Goal: Task Accomplishment & Management: Manage account settings

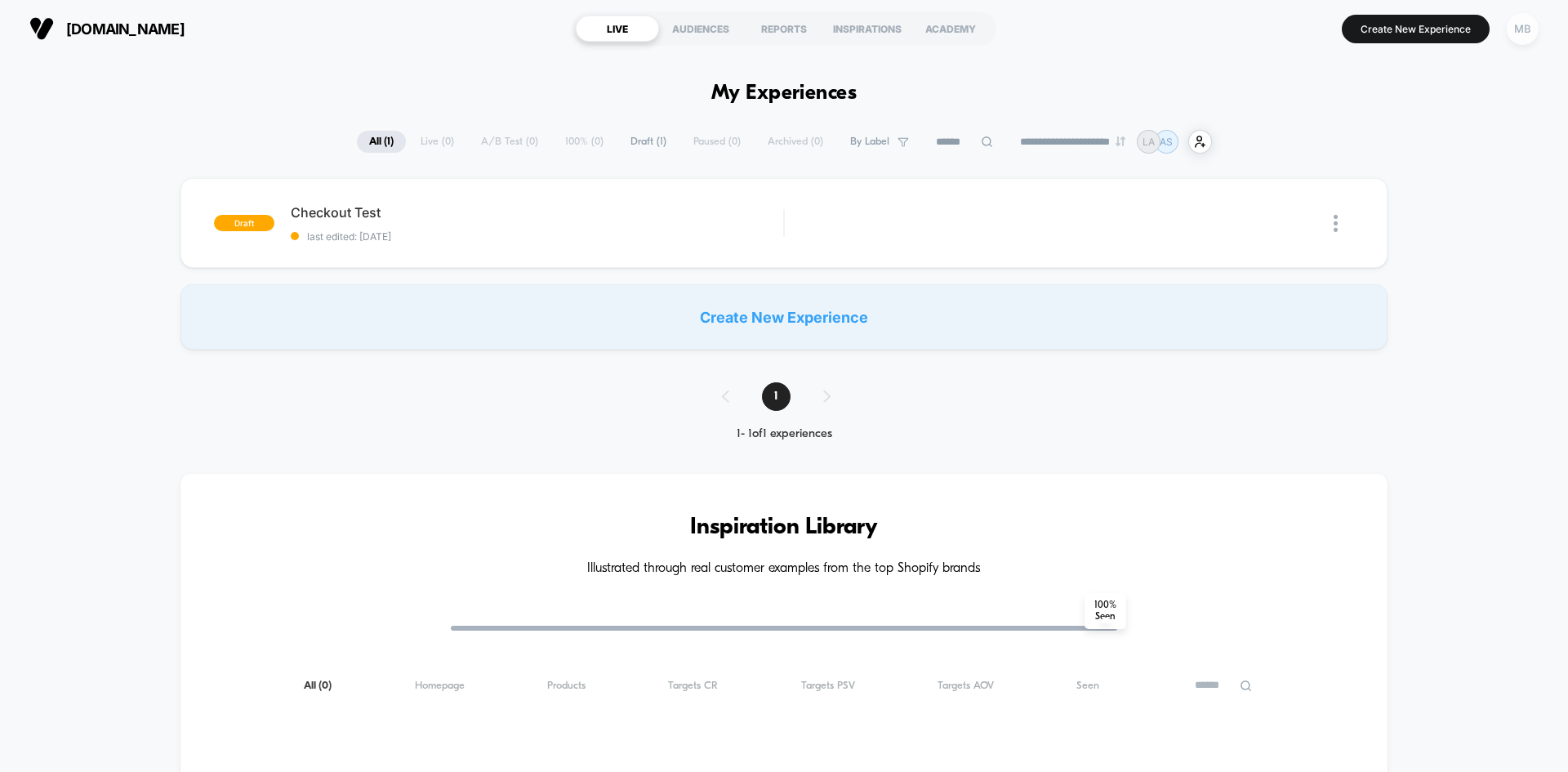
click at [1519, 42] on div "MB" at bounding box center [1522, 29] width 32 height 32
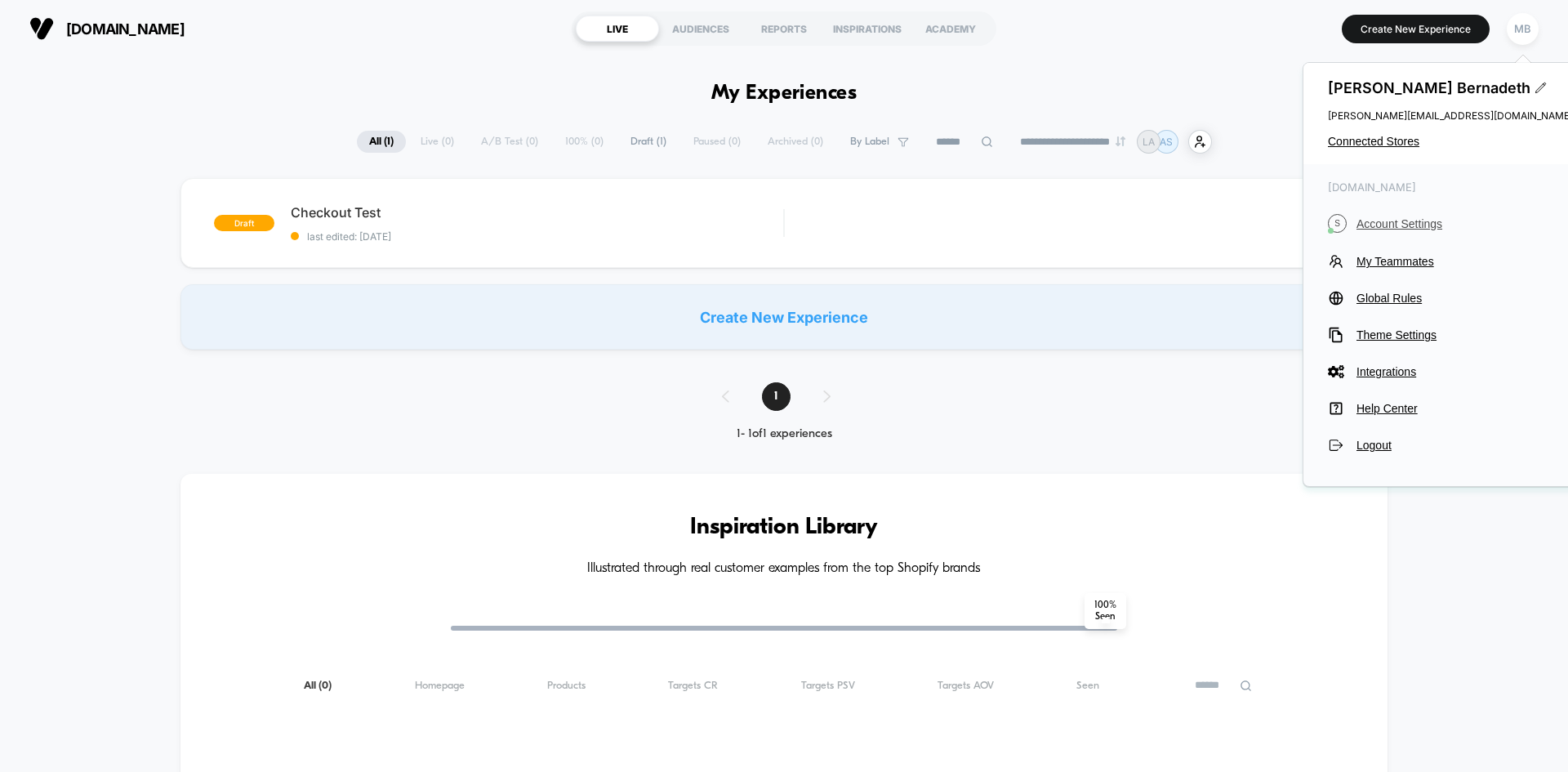
click at [1392, 223] on span "Account Settings" at bounding box center [1465, 224] width 216 height 13
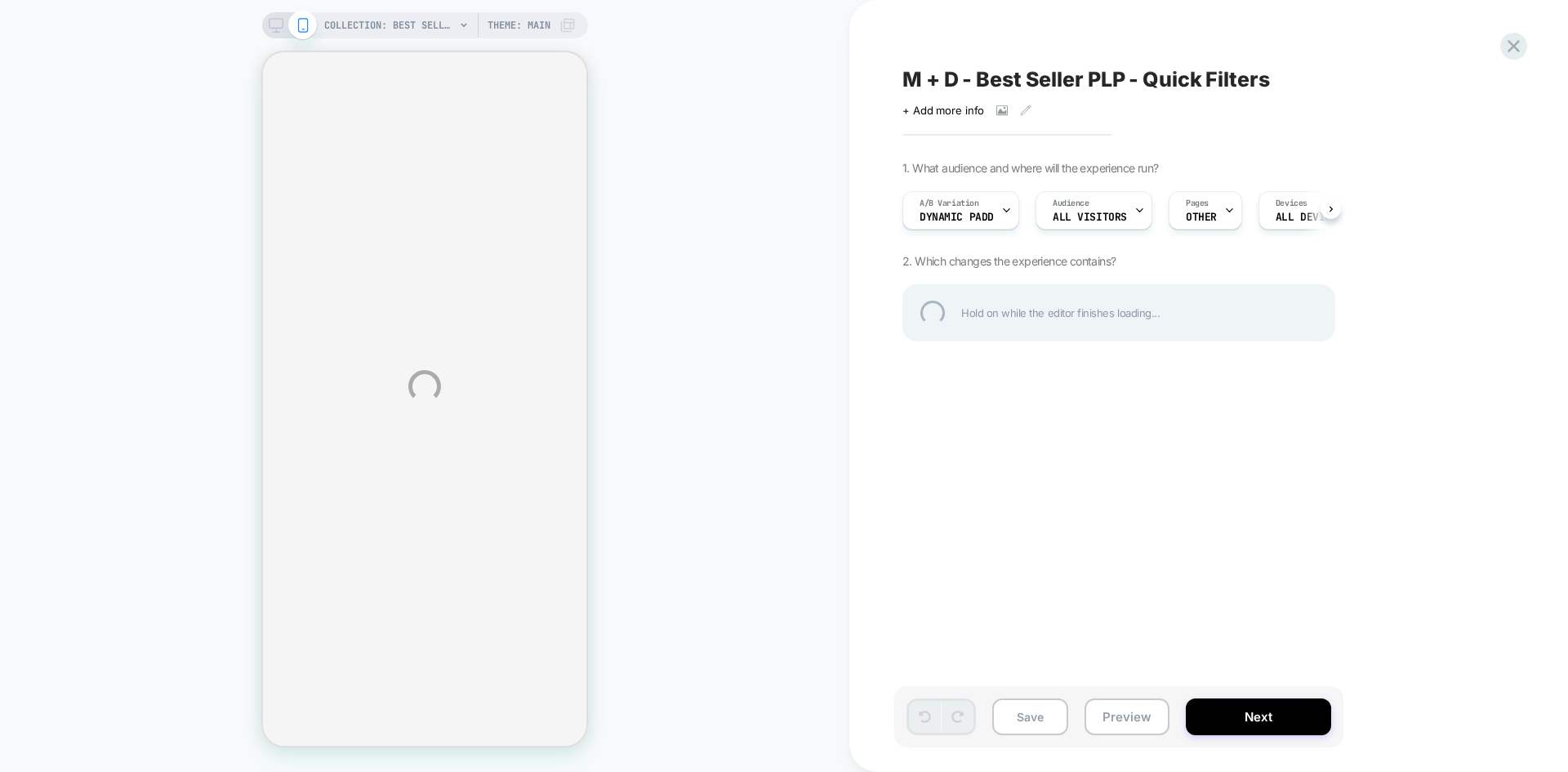
select select "******"
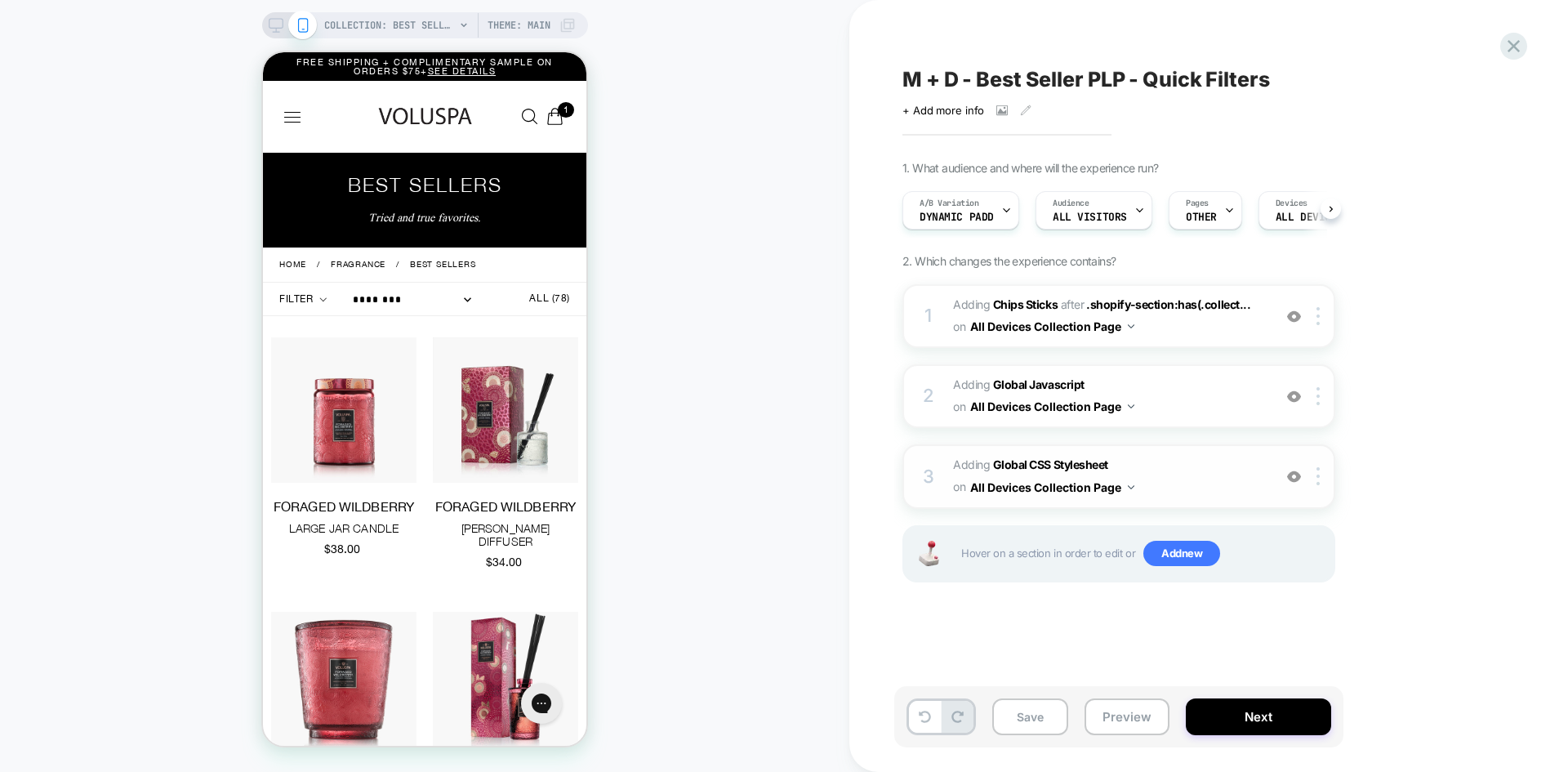
scroll to position [0, 1]
click at [1108, 725] on button "Preview" at bounding box center [1127, 717] width 85 height 36
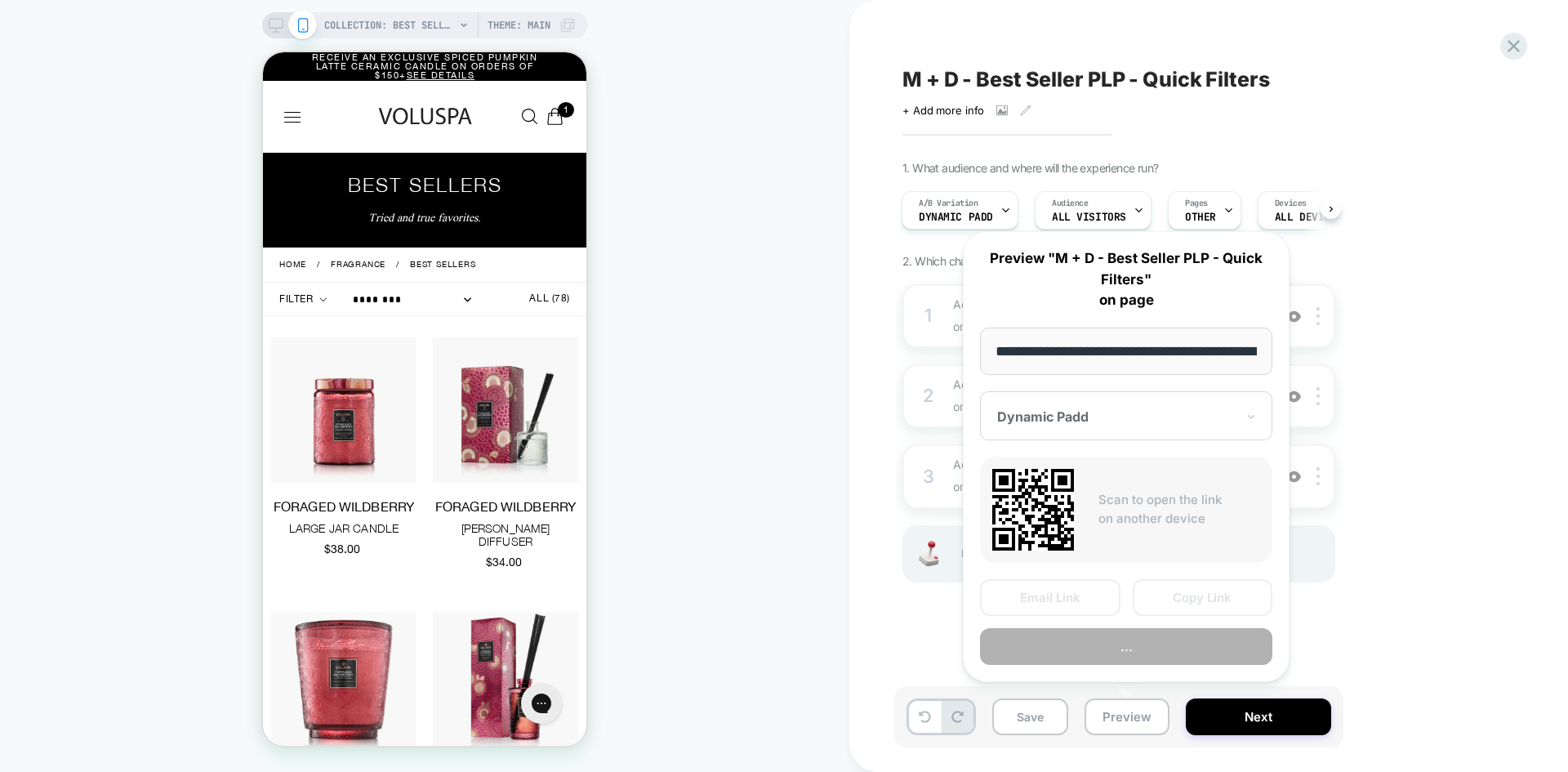
click at [1124, 418] on div at bounding box center [1115, 416] width 238 height 16
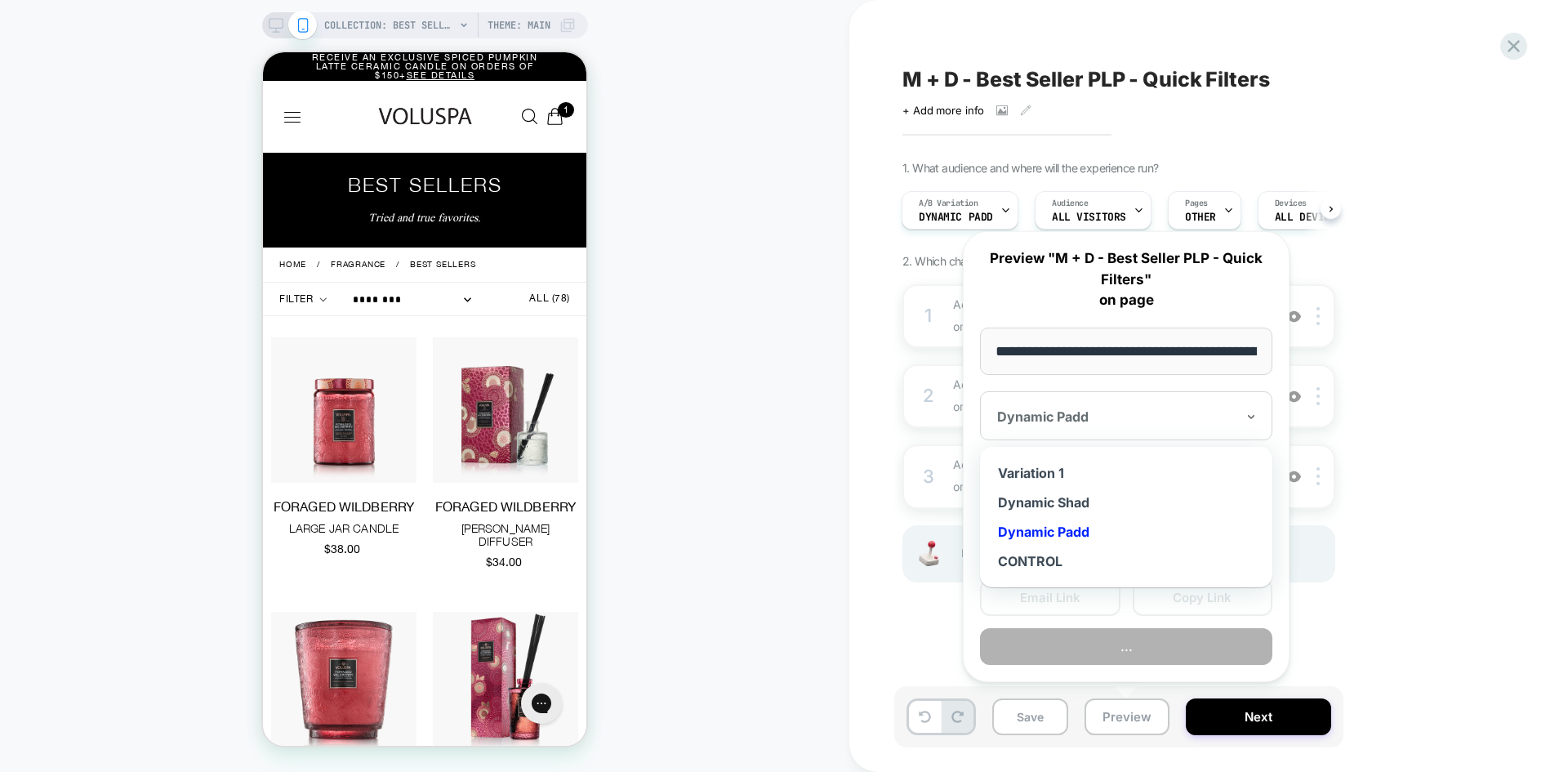
scroll to position [0, 0]
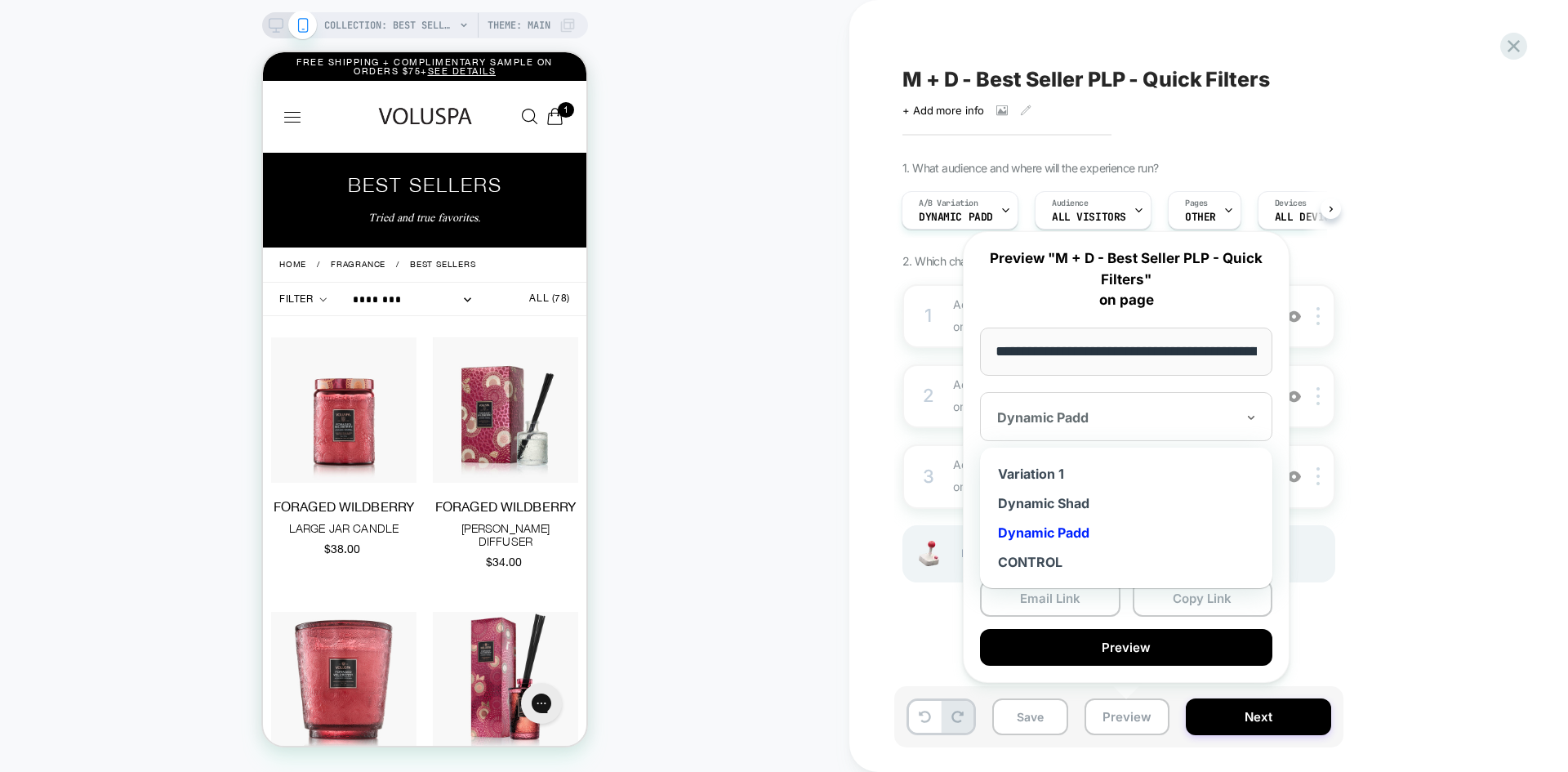
click at [980, 272] on p "Preview "M + D - Best Seller PLP - Quick Filters" on page" at bounding box center [1126, 279] width 293 height 63
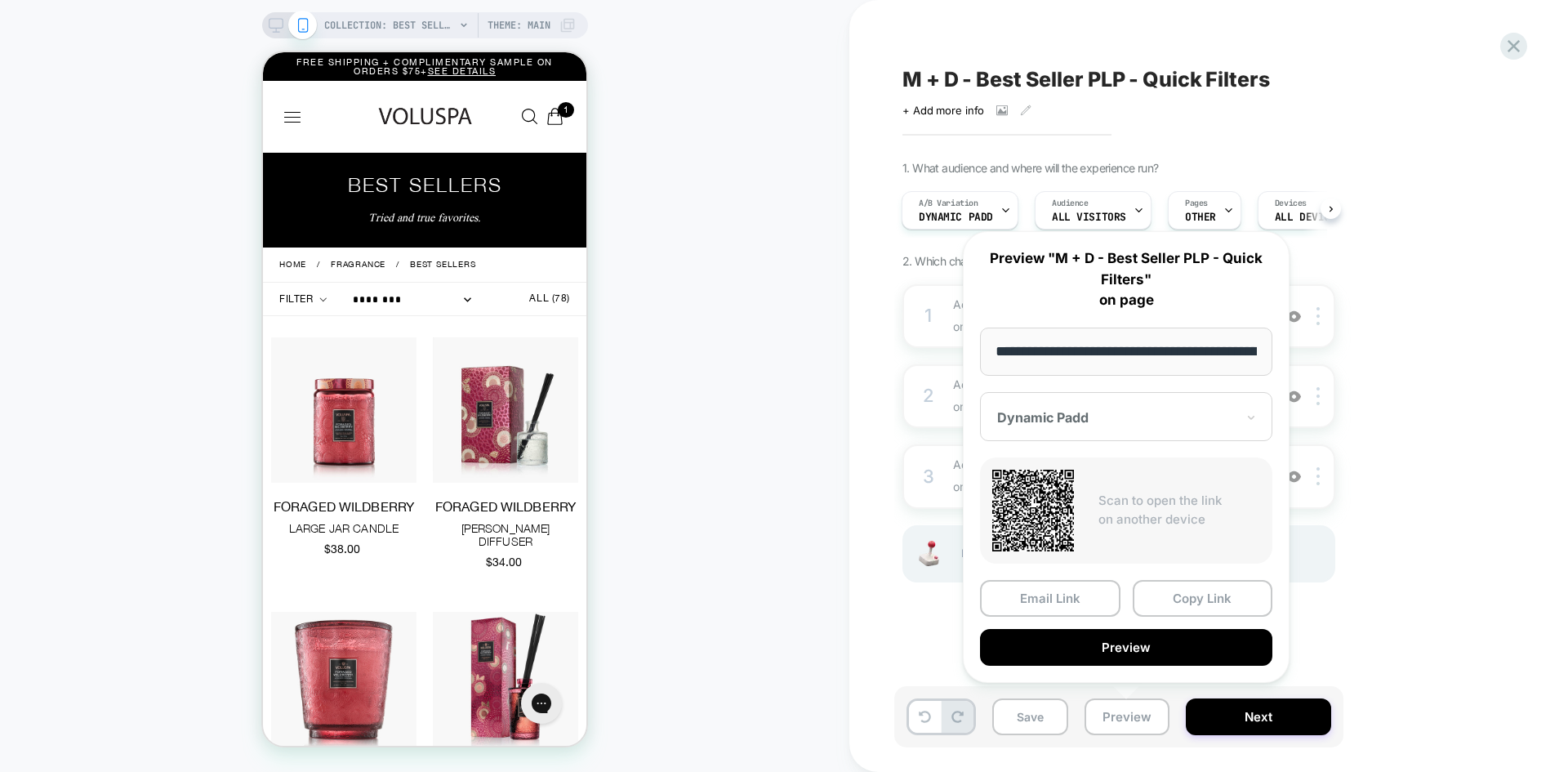
click at [1134, 411] on div at bounding box center [1115, 417] width 238 height 16
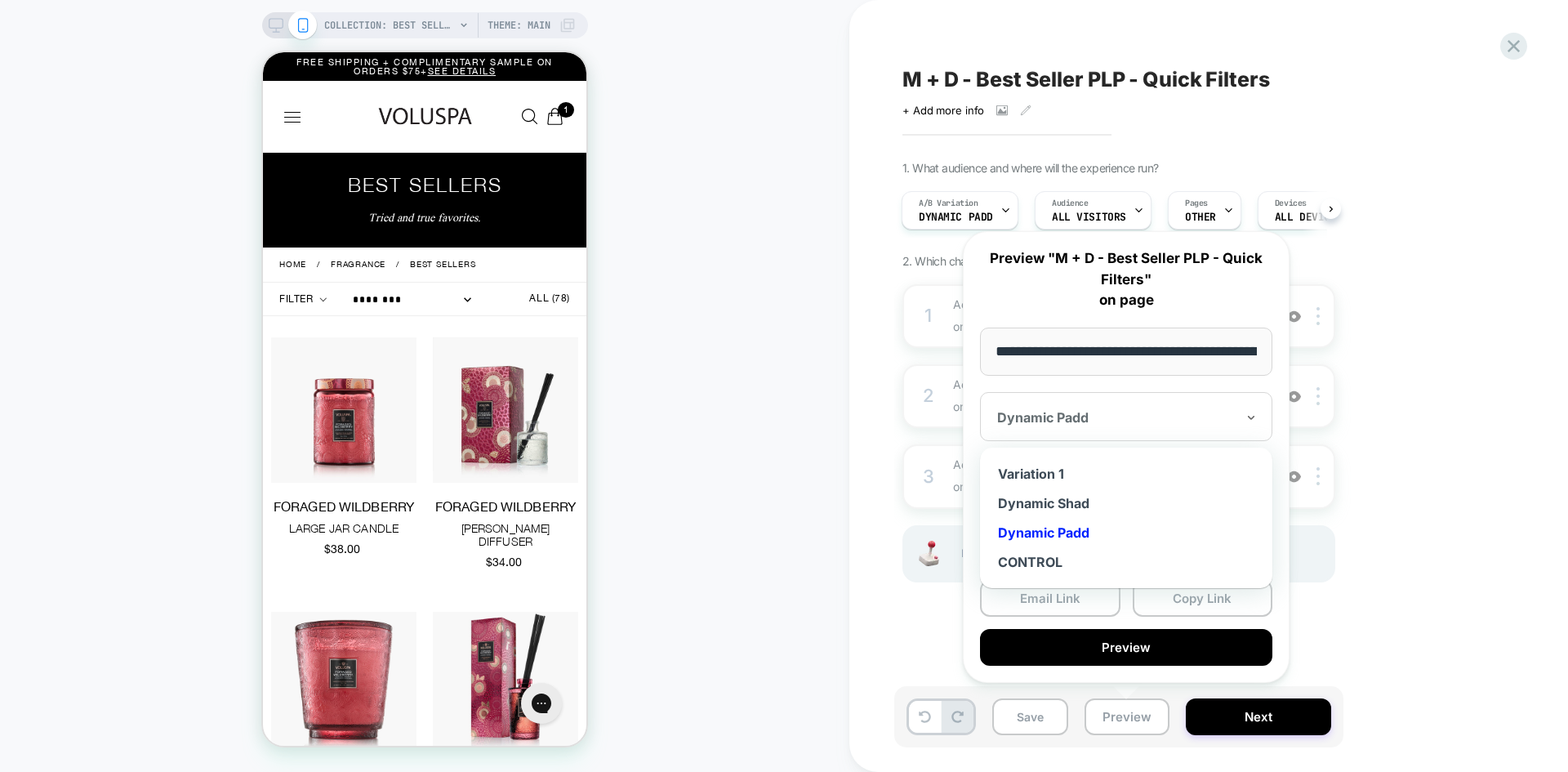
click at [1084, 297] on p "Preview "M + D - Best Seller PLP - Quick Filters" on page" at bounding box center [1126, 279] width 293 height 63
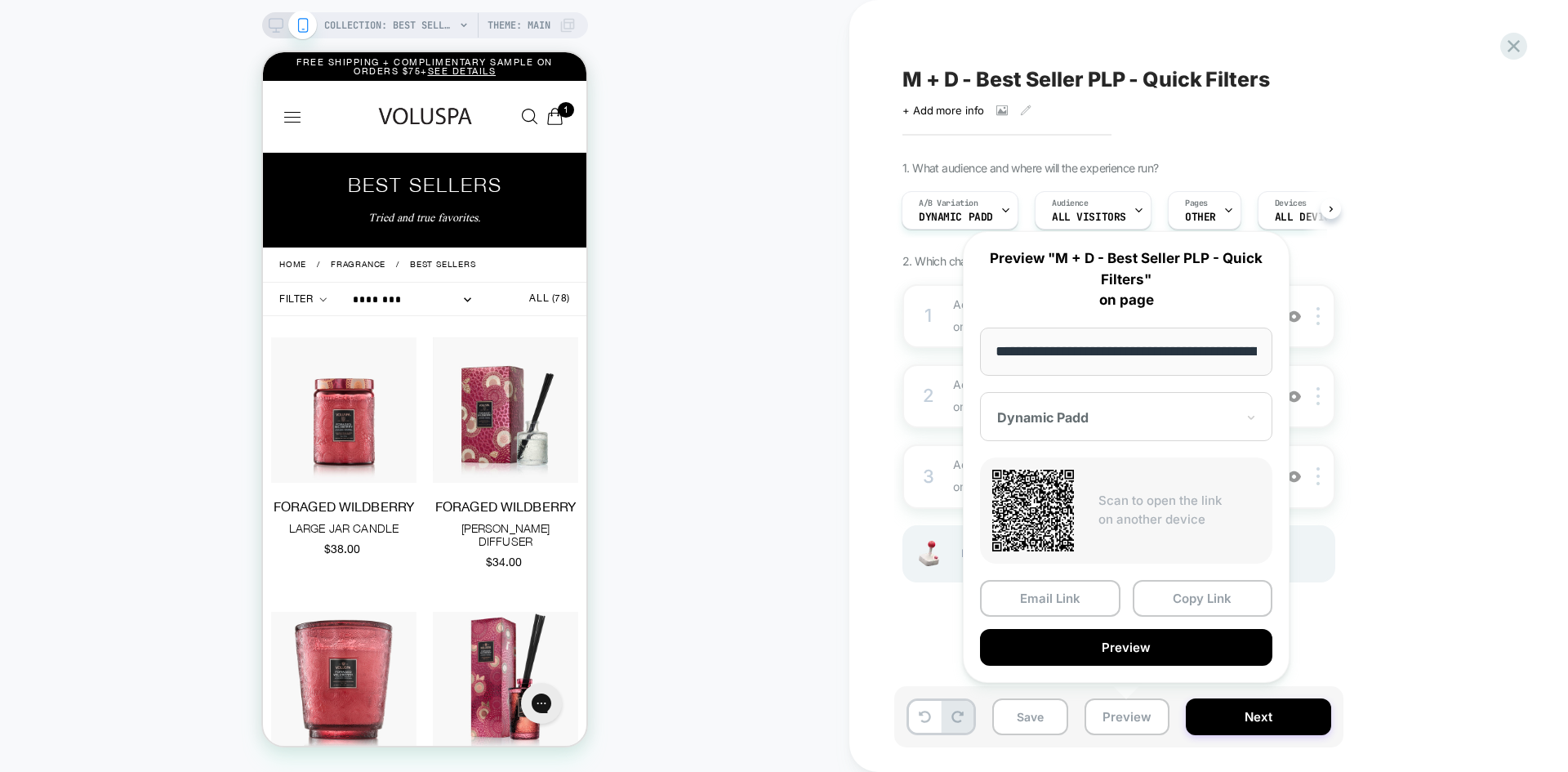
click at [1174, 79] on span "M + D - Best Seller PLP - Quick Filters" at bounding box center [1086, 79] width 367 height 25
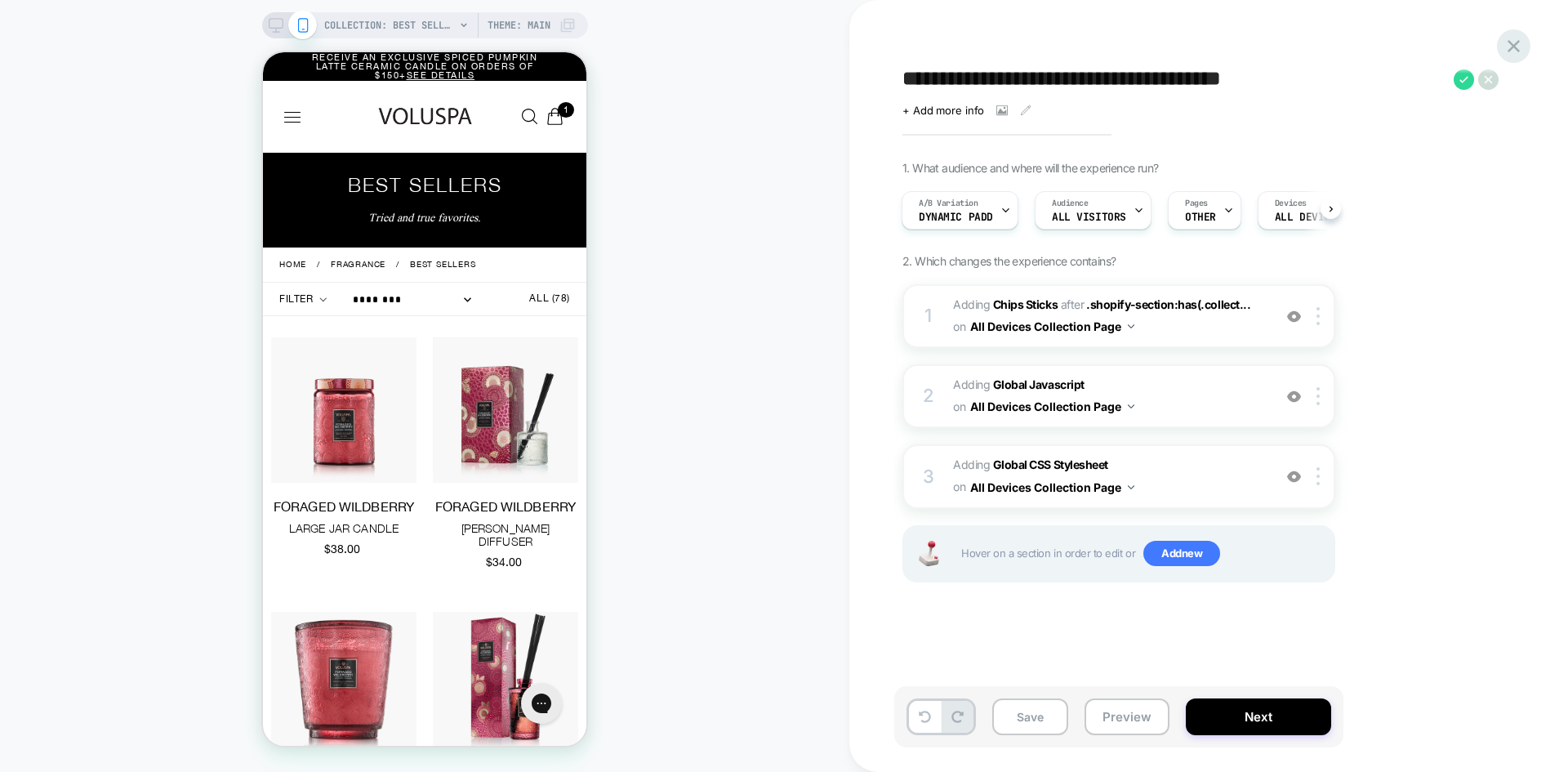
click at [1514, 43] on icon at bounding box center [1513, 46] width 22 height 22
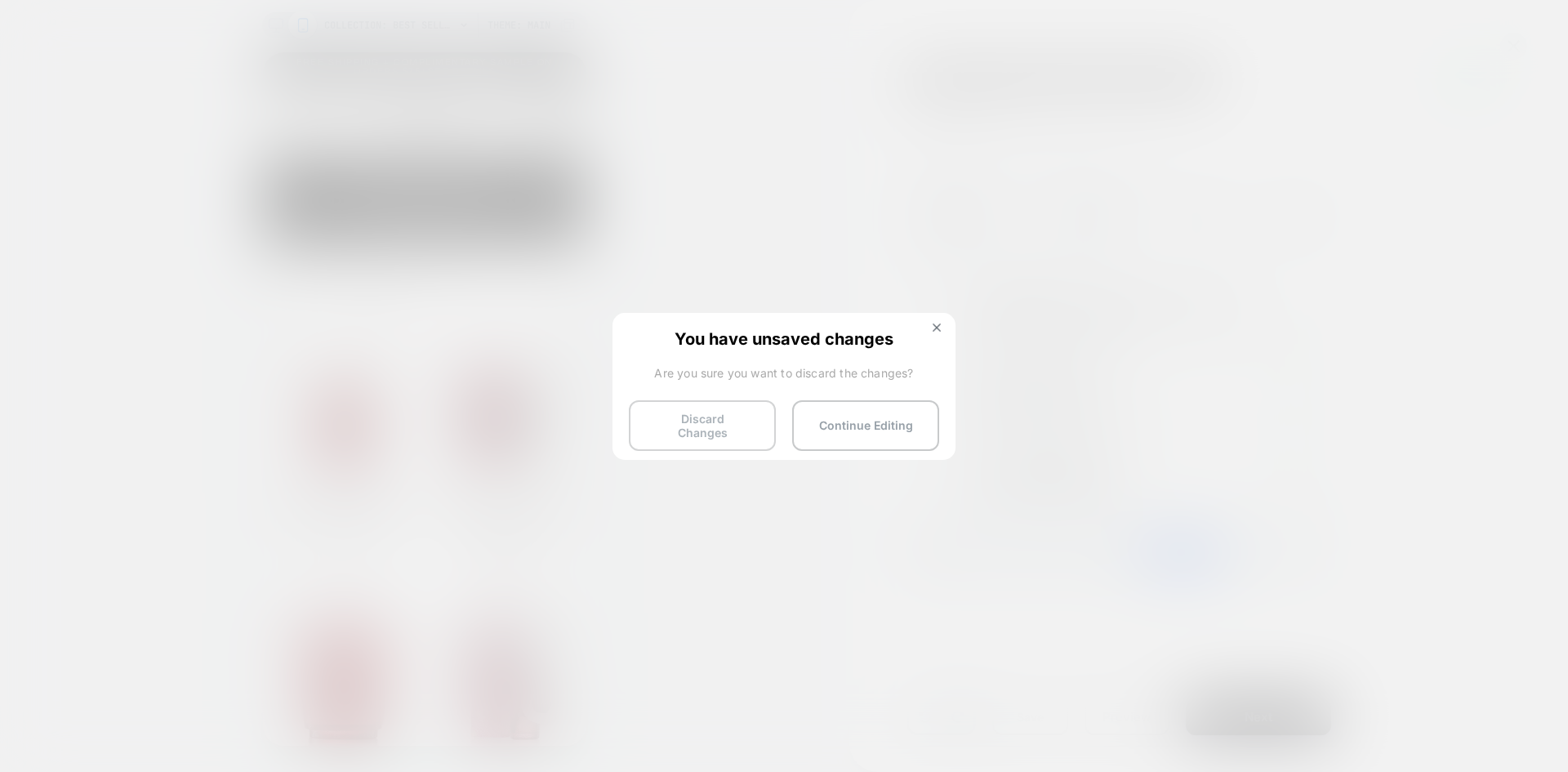
click at [675, 421] on button "Discard Changes" at bounding box center [702, 425] width 147 height 51
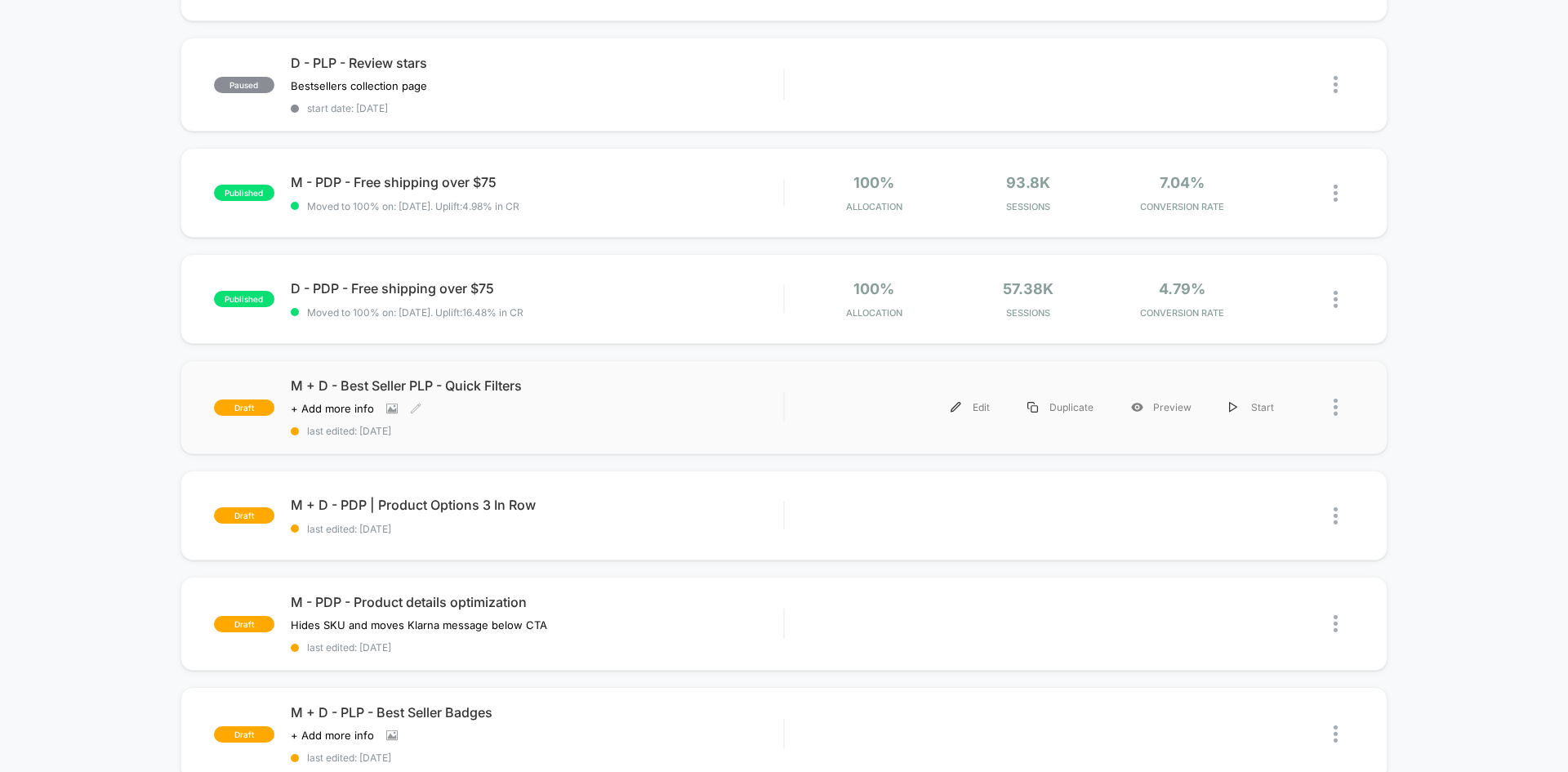
click at [577, 420] on div "M + D - Best Seller PLP - Quick Filters Click to view images Click to edit expe…" at bounding box center [537, 407] width 493 height 59
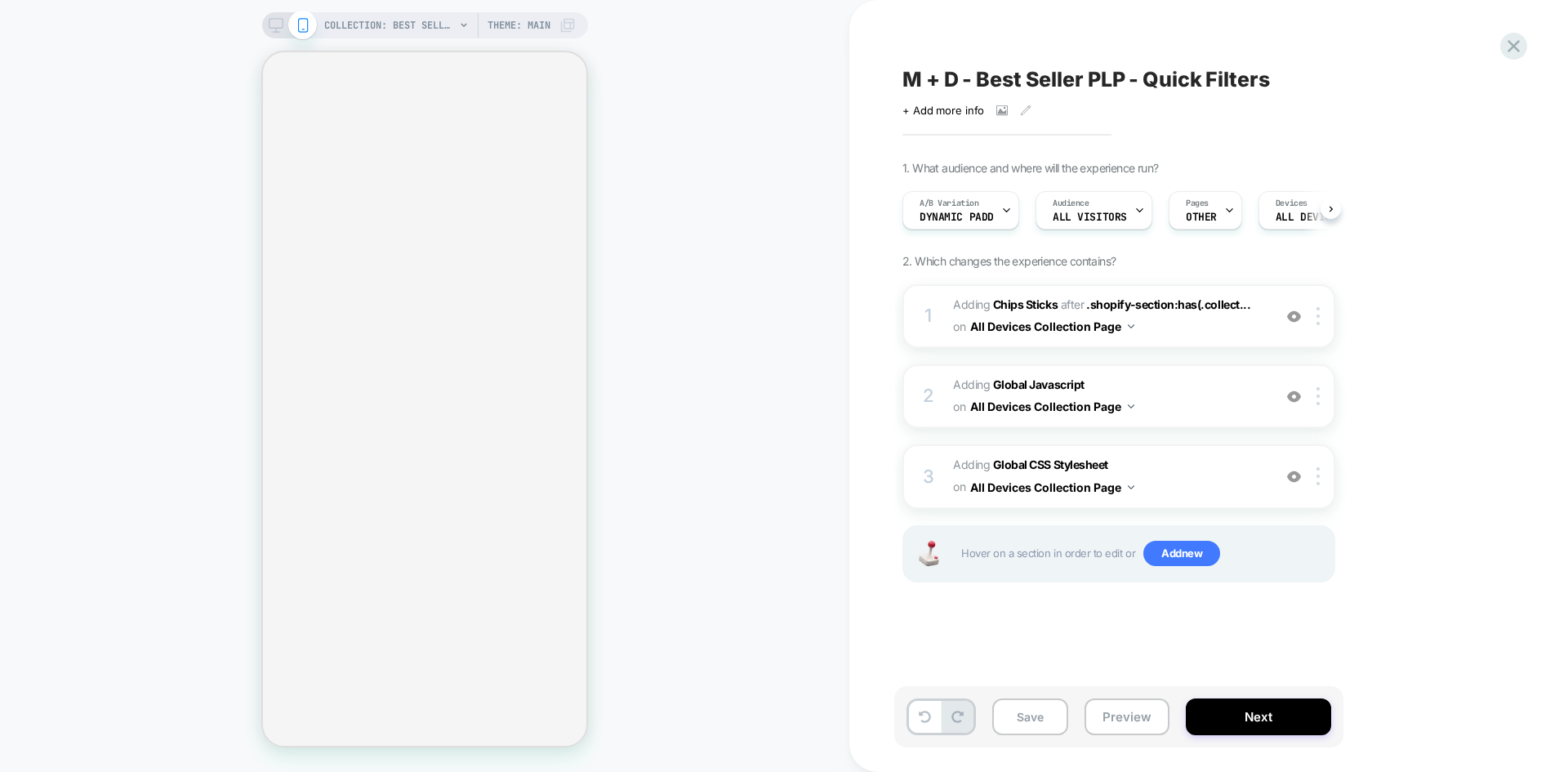
scroll to position [0, 2]
click at [1114, 715] on button "Preview" at bounding box center [1127, 717] width 85 height 36
select select "******"
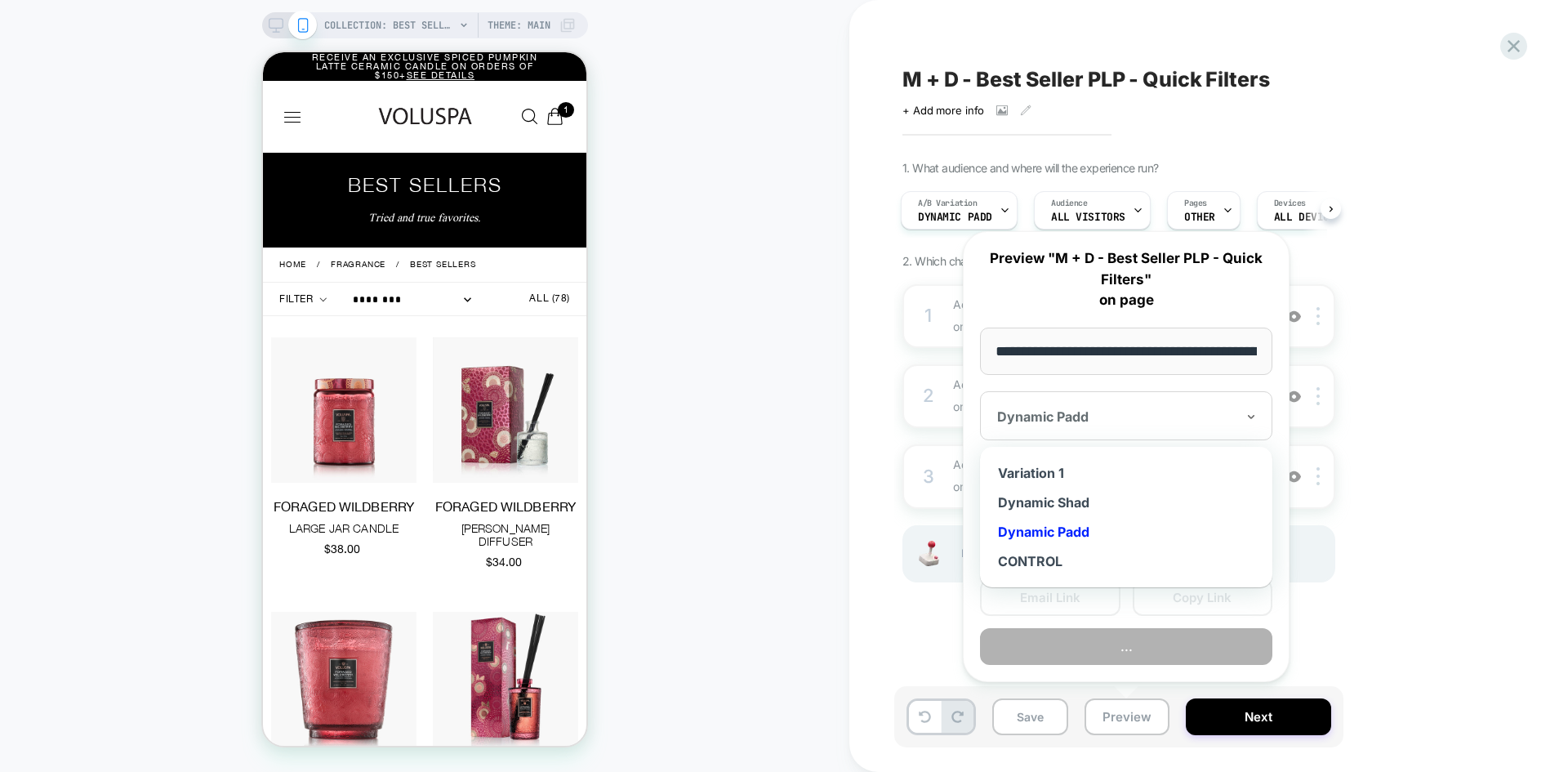
scroll to position [0, 0]
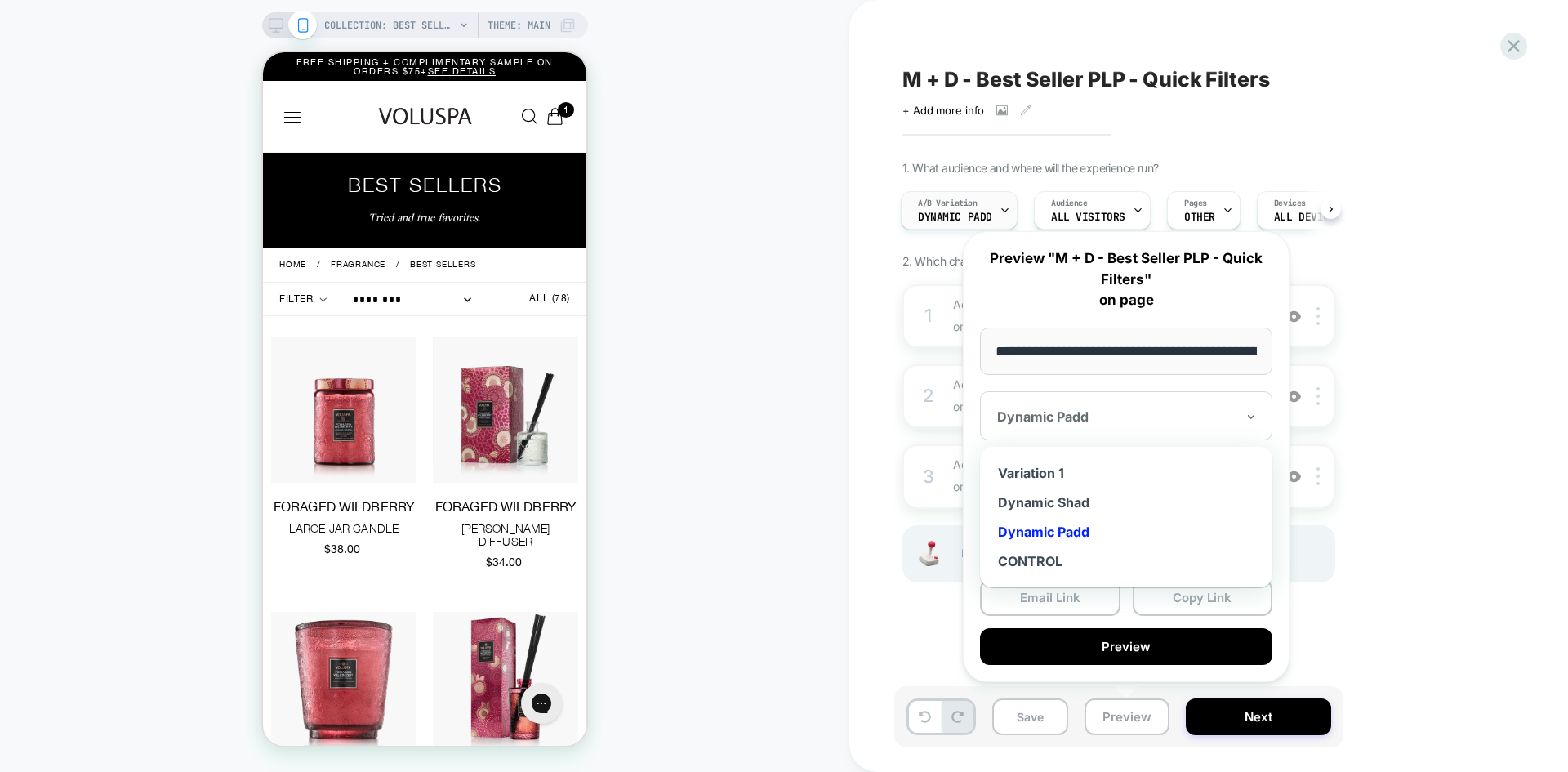
click at [957, 214] on span "Dynamic Padd" at bounding box center [955, 217] width 75 height 11
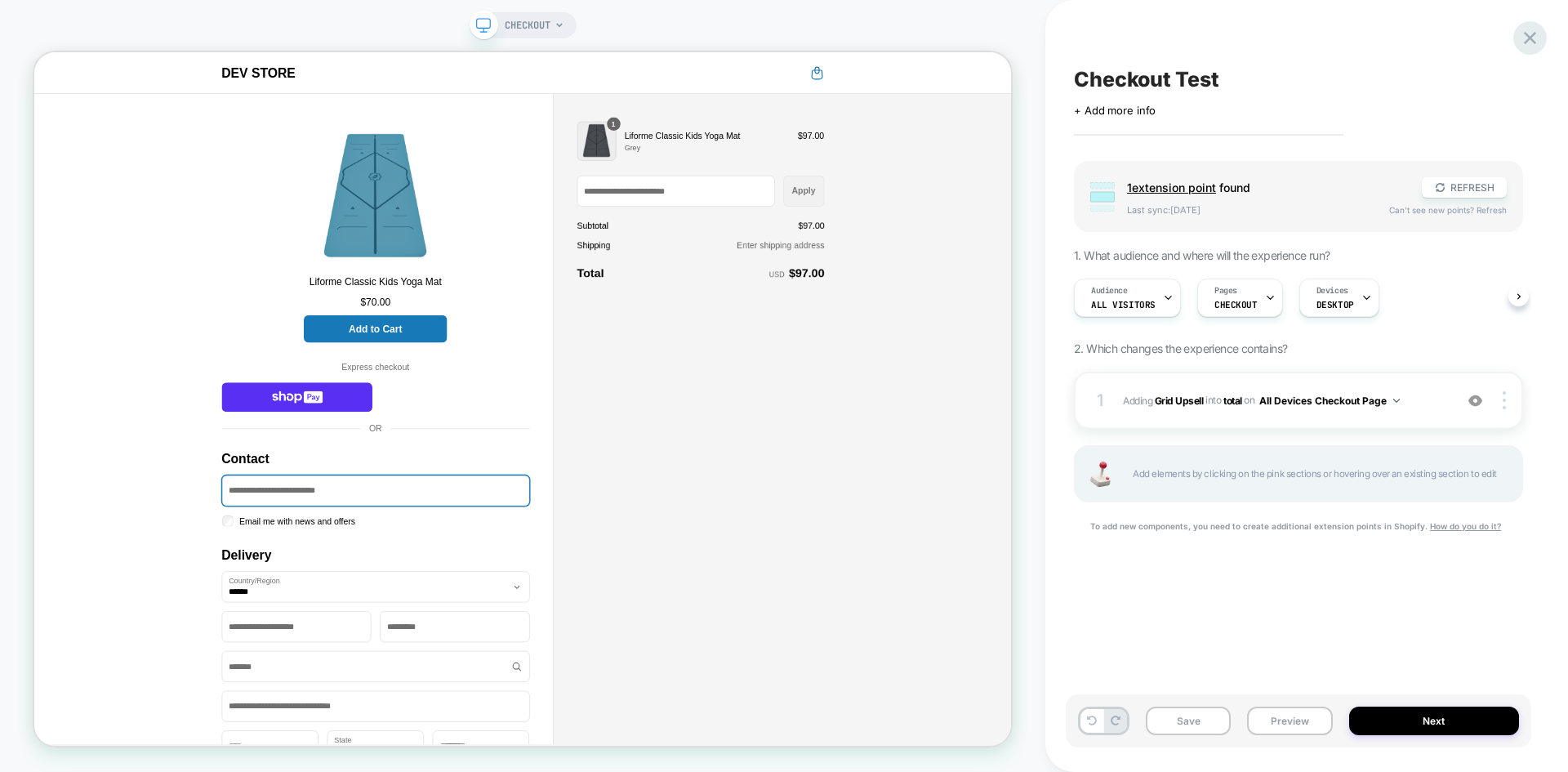
click at [1519, 36] on icon at bounding box center [1530, 37] width 22 height 22
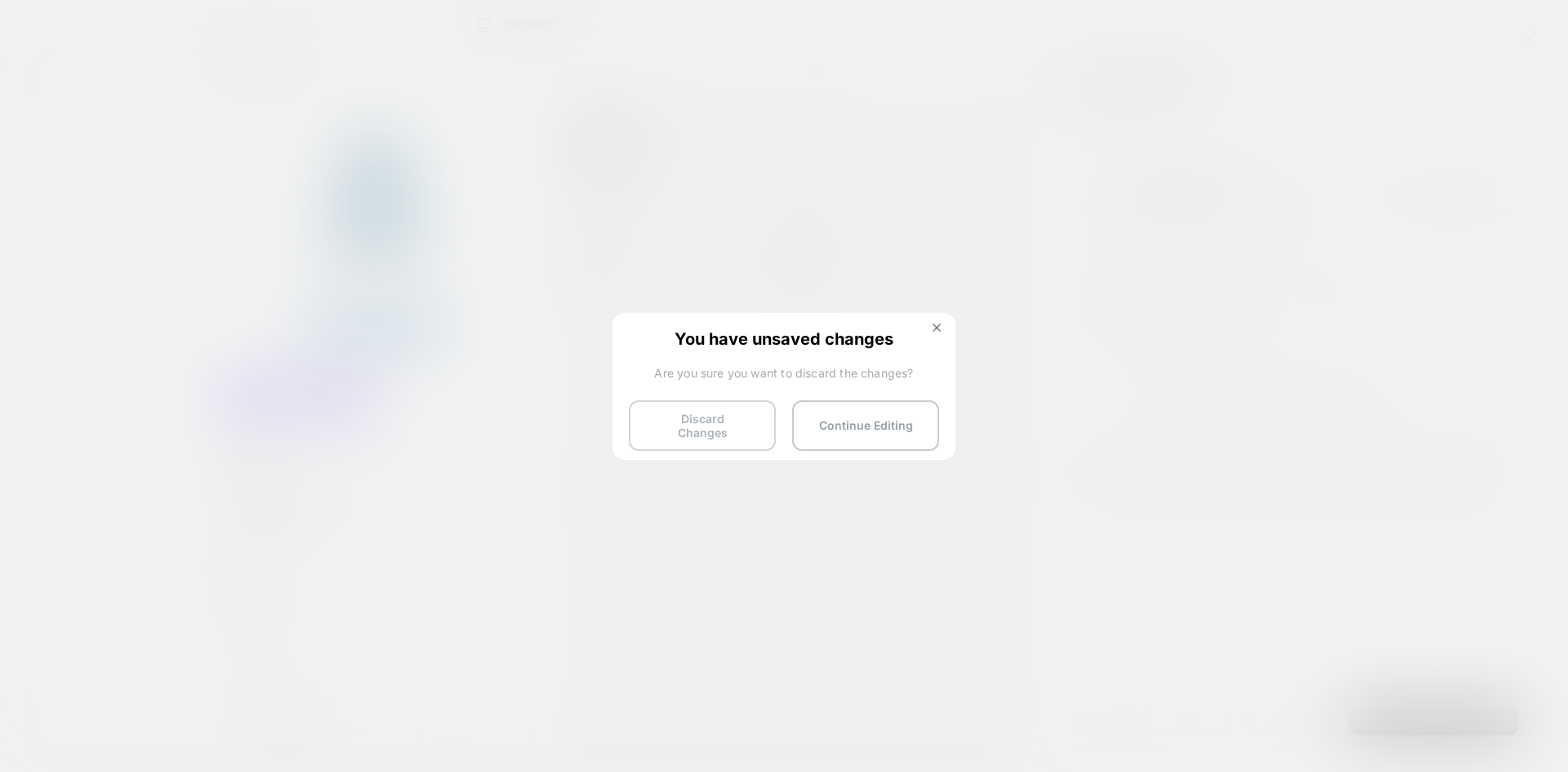
click at [712, 418] on button "Discard Changes" at bounding box center [702, 425] width 147 height 51
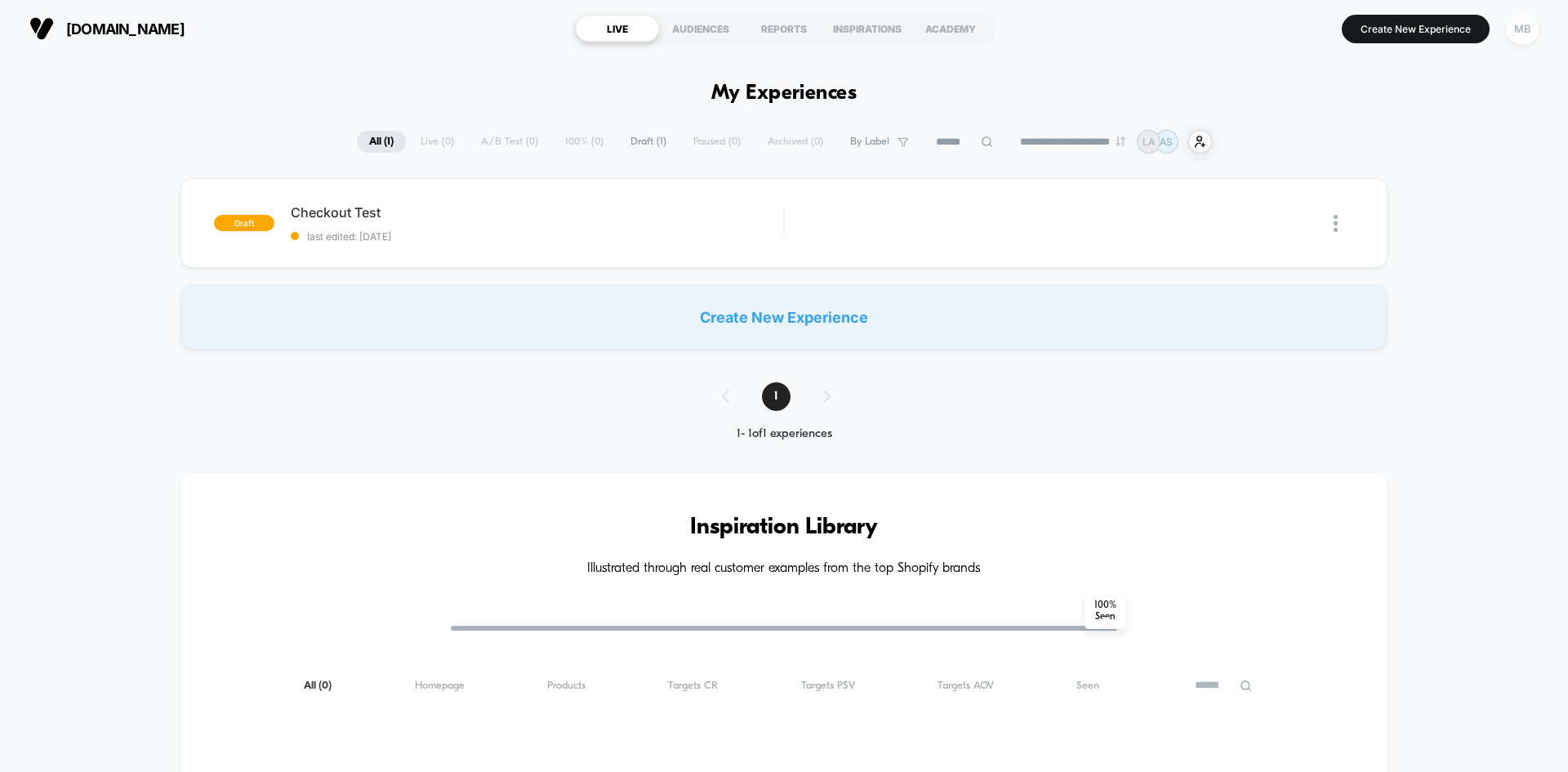
click at [1513, 40] on div "MB" at bounding box center [1522, 29] width 32 height 32
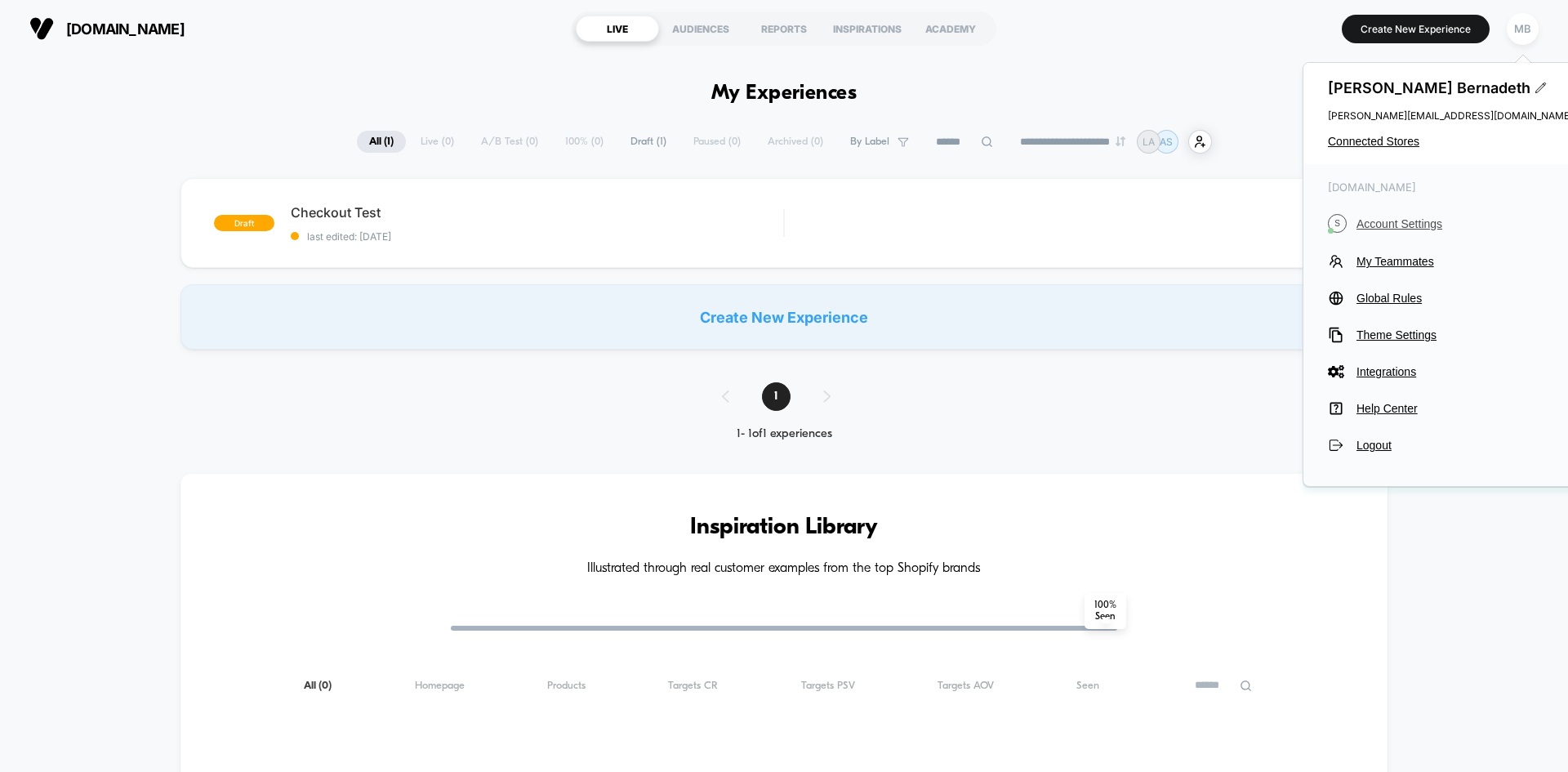
click at [1402, 227] on span "Account Settings" at bounding box center [1465, 224] width 216 height 13
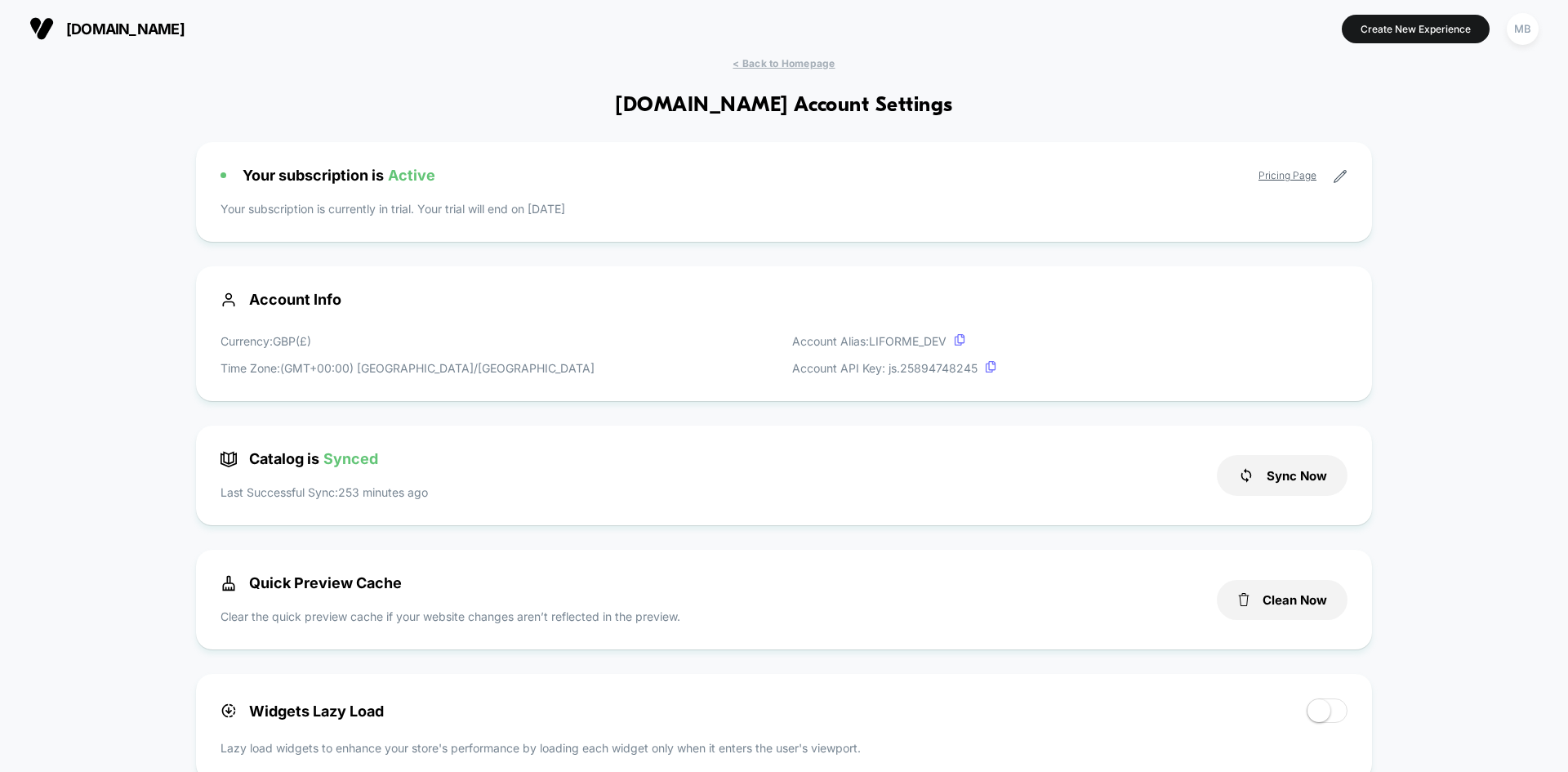
click at [1339, 179] on icon at bounding box center [1340, 176] width 12 height 12
click at [1337, 171] on icon at bounding box center [1339, 176] width 14 height 14
click at [438, 192] on div "Your subscription is Active Pricing Page Your subscription is currently in tria…" at bounding box center [784, 192] width 1176 height 99
click at [1291, 170] on link "Pricing Page" at bounding box center [1287, 175] width 58 height 12
drag, startPoint x: 571, startPoint y: 217, endPoint x: 238, endPoint y: 219, distance: 333.0
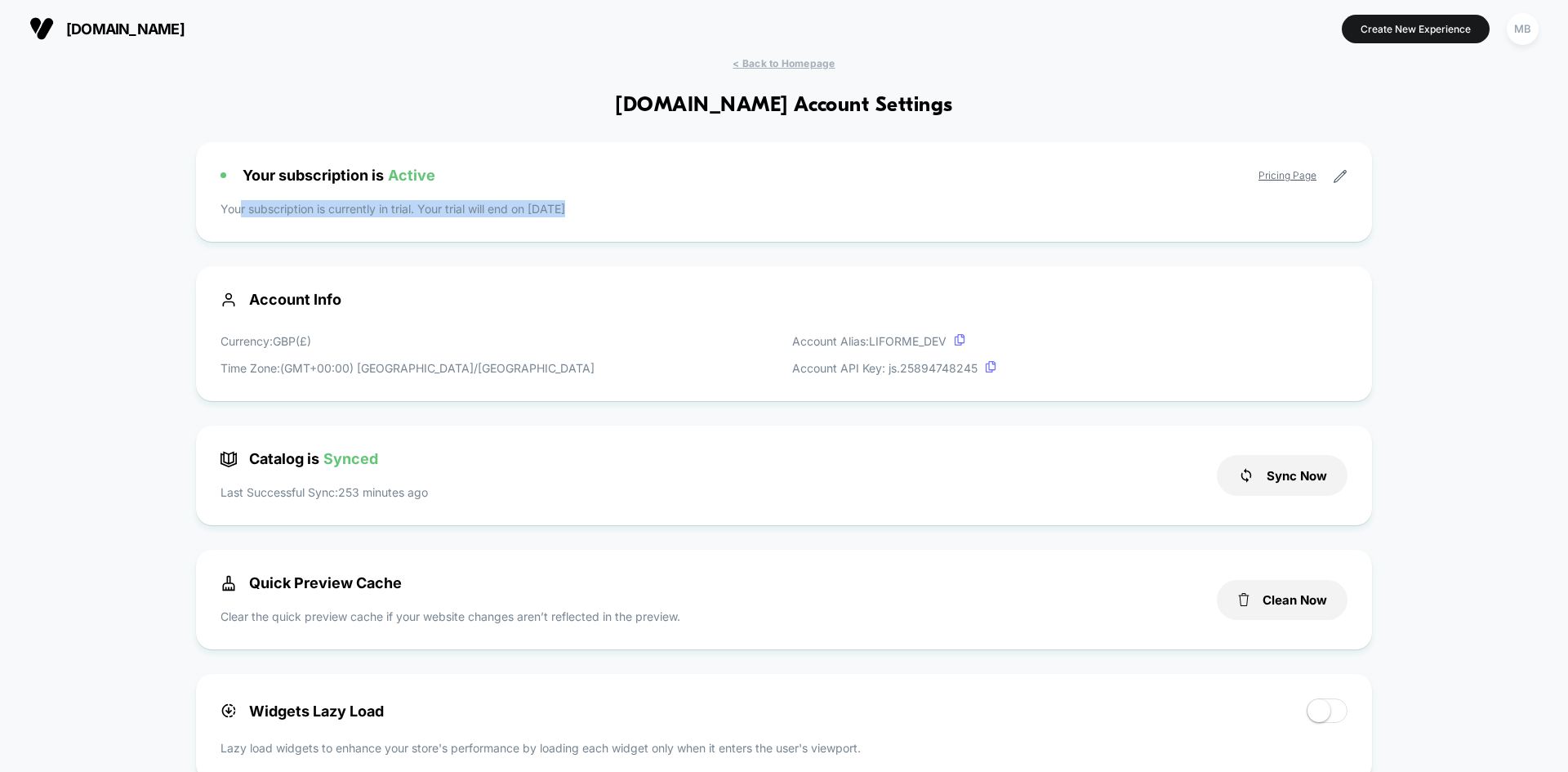
click at [238, 219] on div "Your subscription is Active Pricing Page Your subscription is currently in tria…" at bounding box center [784, 192] width 1176 height 99
click at [508, 220] on div "Your subscription is Active Pricing Page Your subscription is currently in tria…" at bounding box center [784, 192] width 1176 height 99
click at [593, 205] on p "Your subscription is currently in trial. Your trial will end on 8/26/2025" at bounding box center [784, 209] width 1127 height 17
